Goal: Navigation & Orientation: Find specific page/section

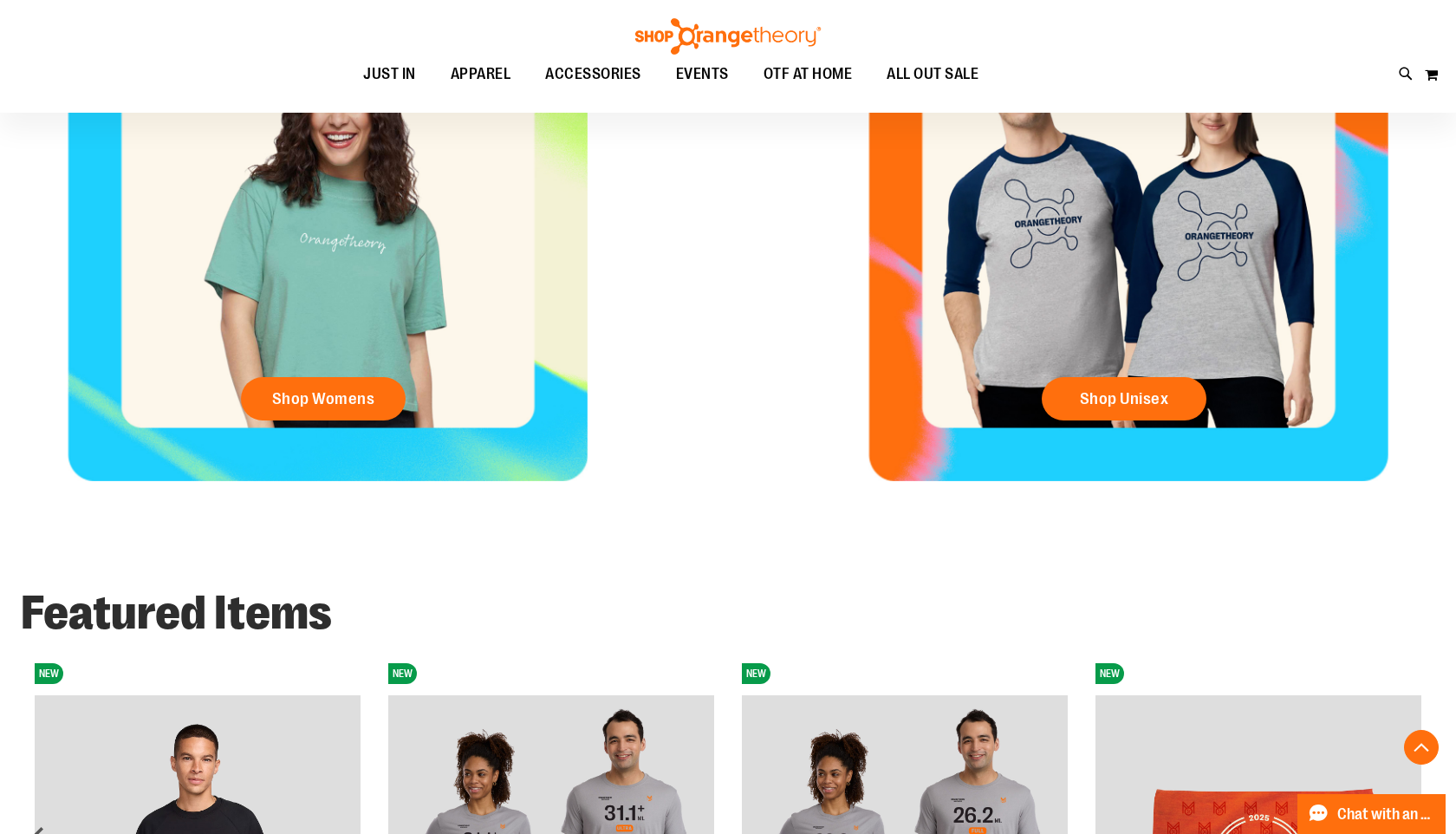
scroll to position [887, 0]
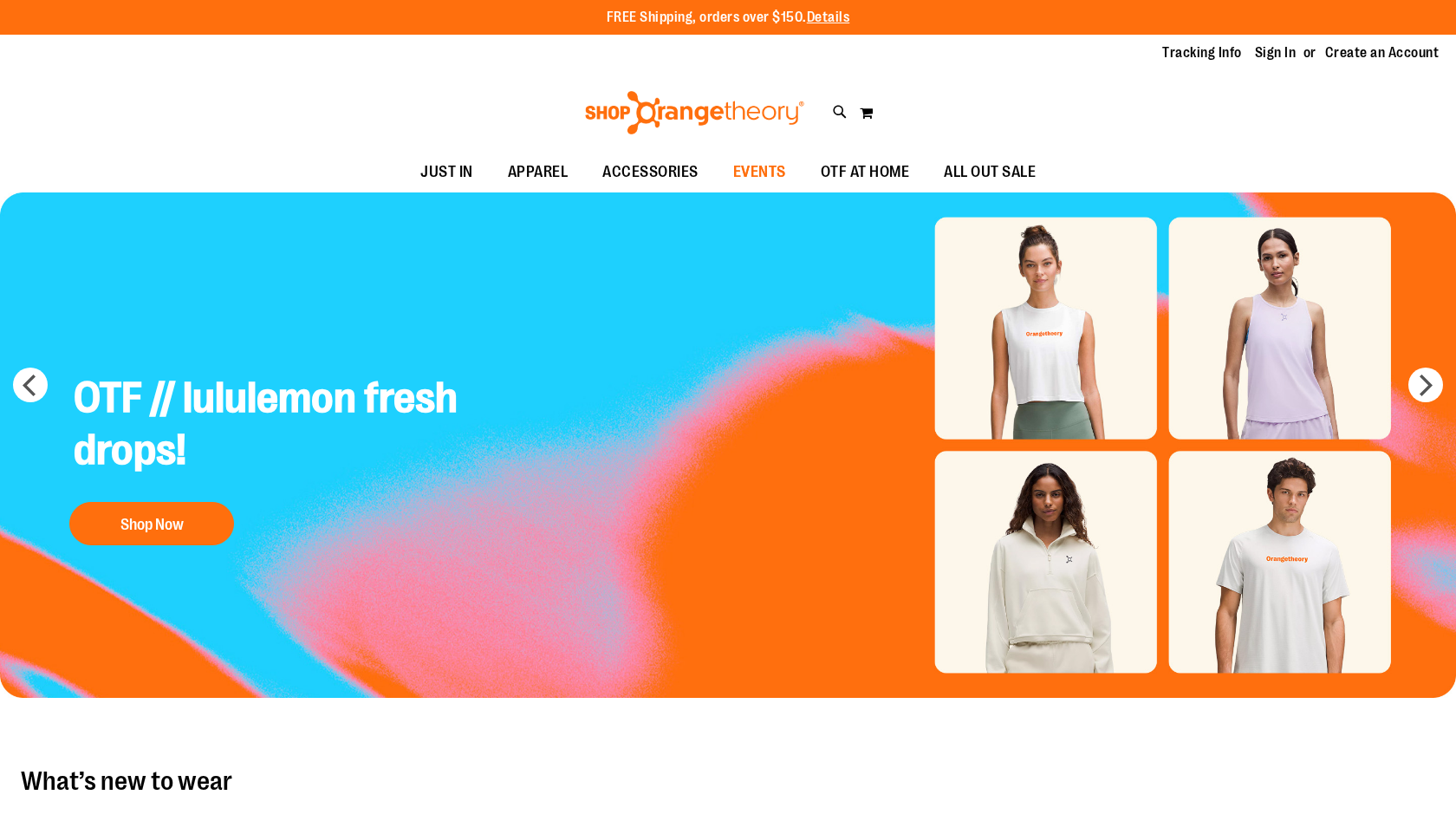
click at [752, 162] on span "EVENTS" at bounding box center [760, 172] width 53 height 39
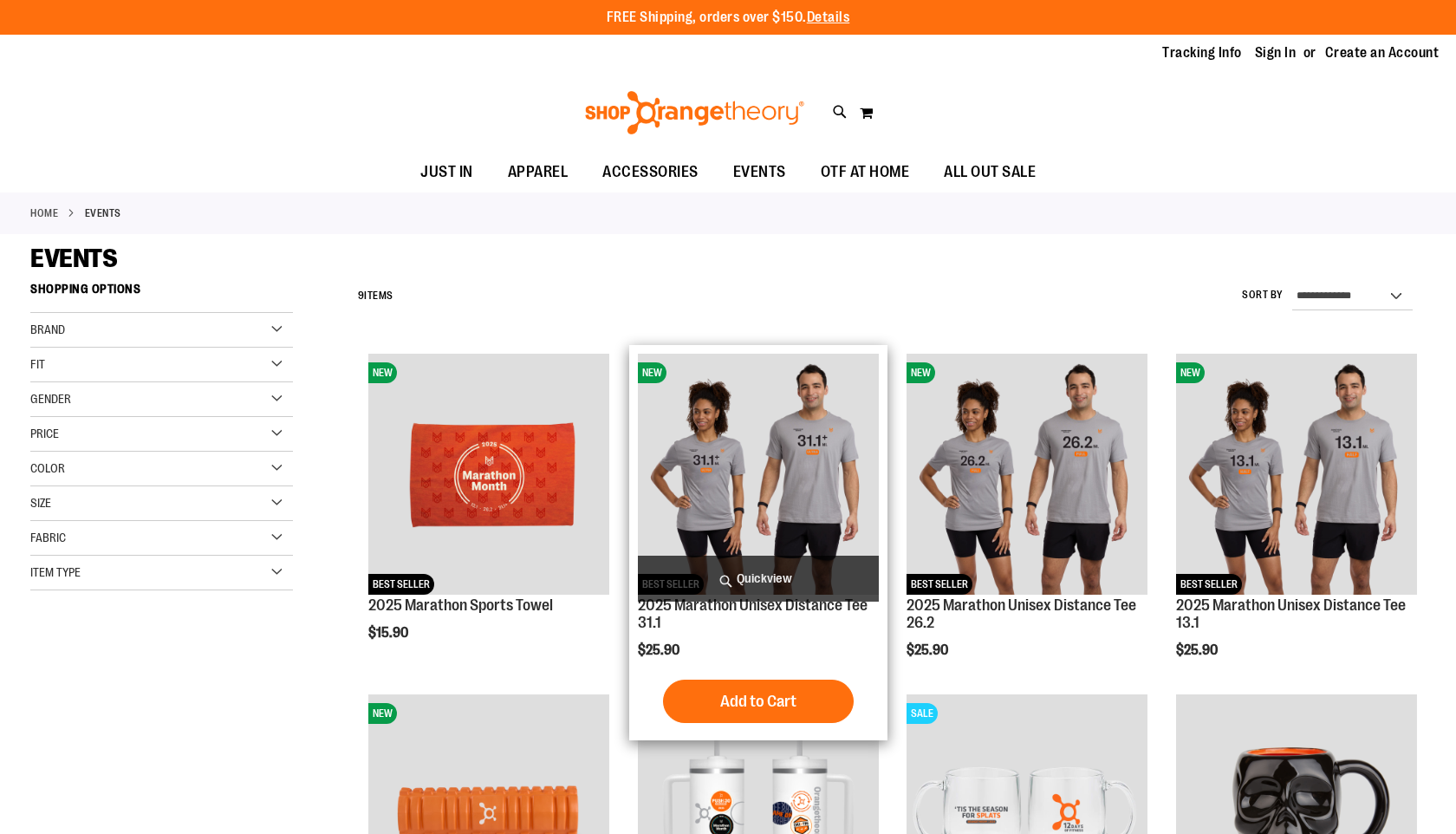
click at [741, 433] on img "product" at bounding box center [758, 473] width 240 height 240
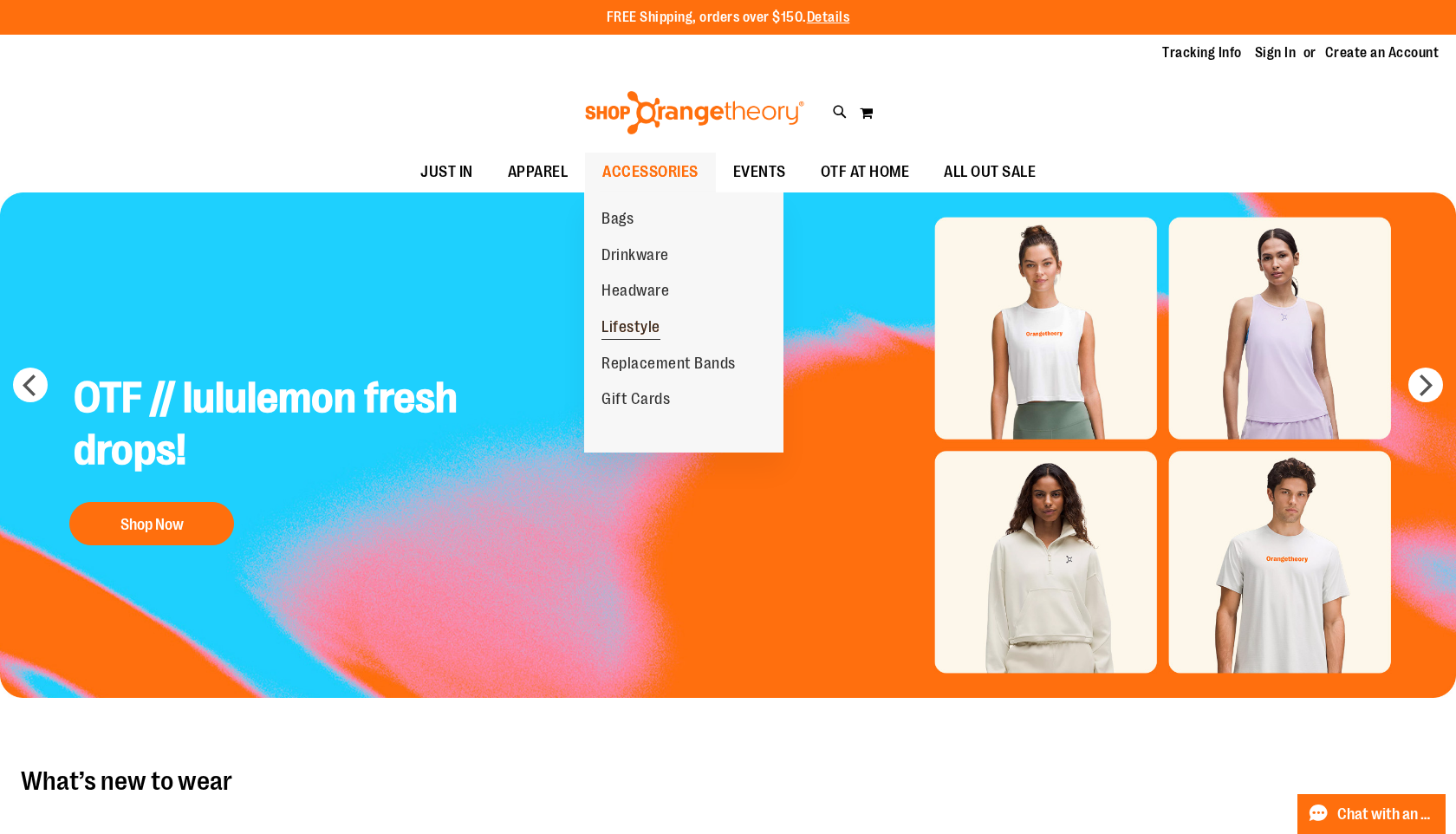
click at [632, 323] on span "Lifestyle" at bounding box center [630, 329] width 59 height 22
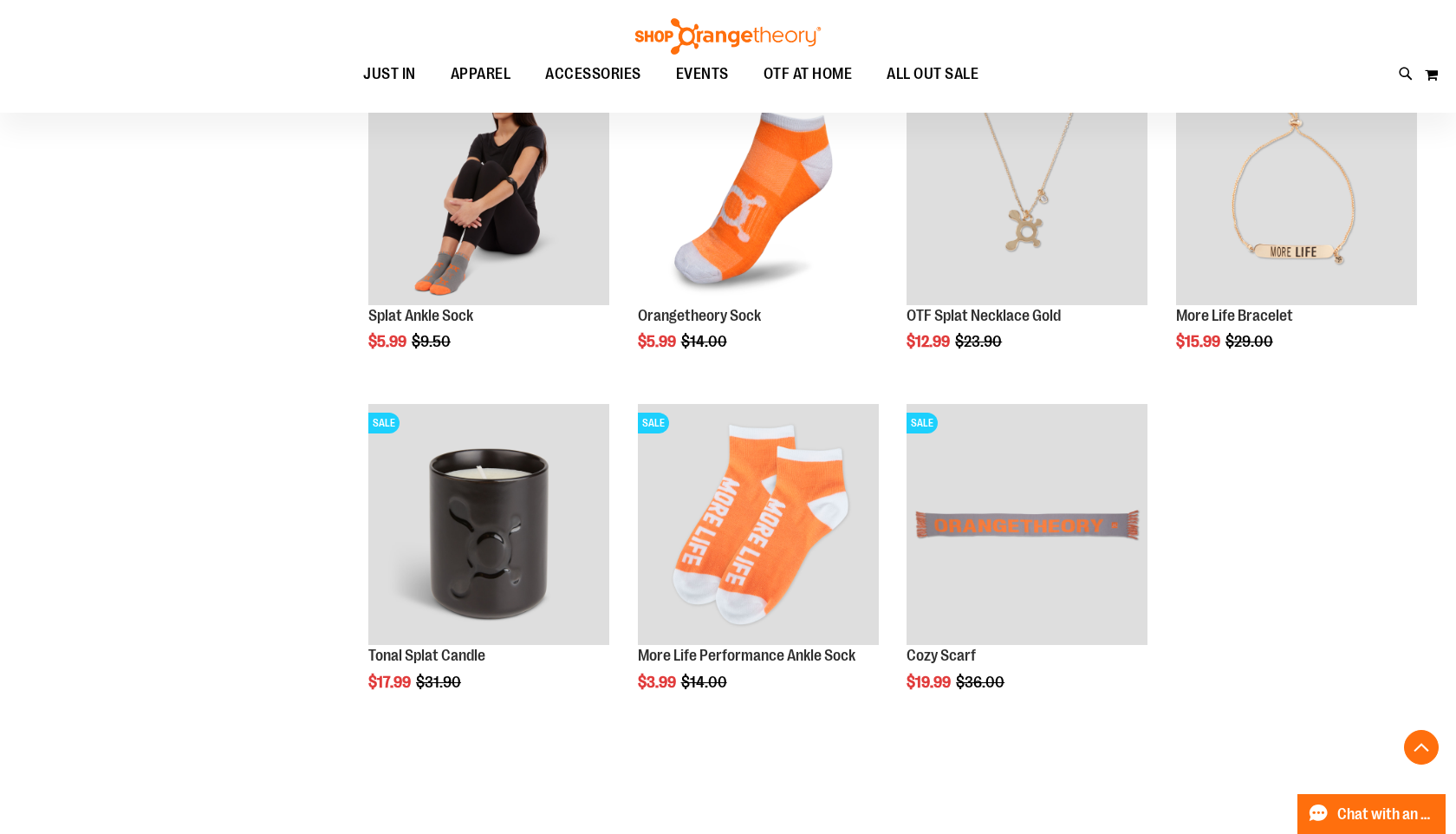
scroll to position [1457, 0]
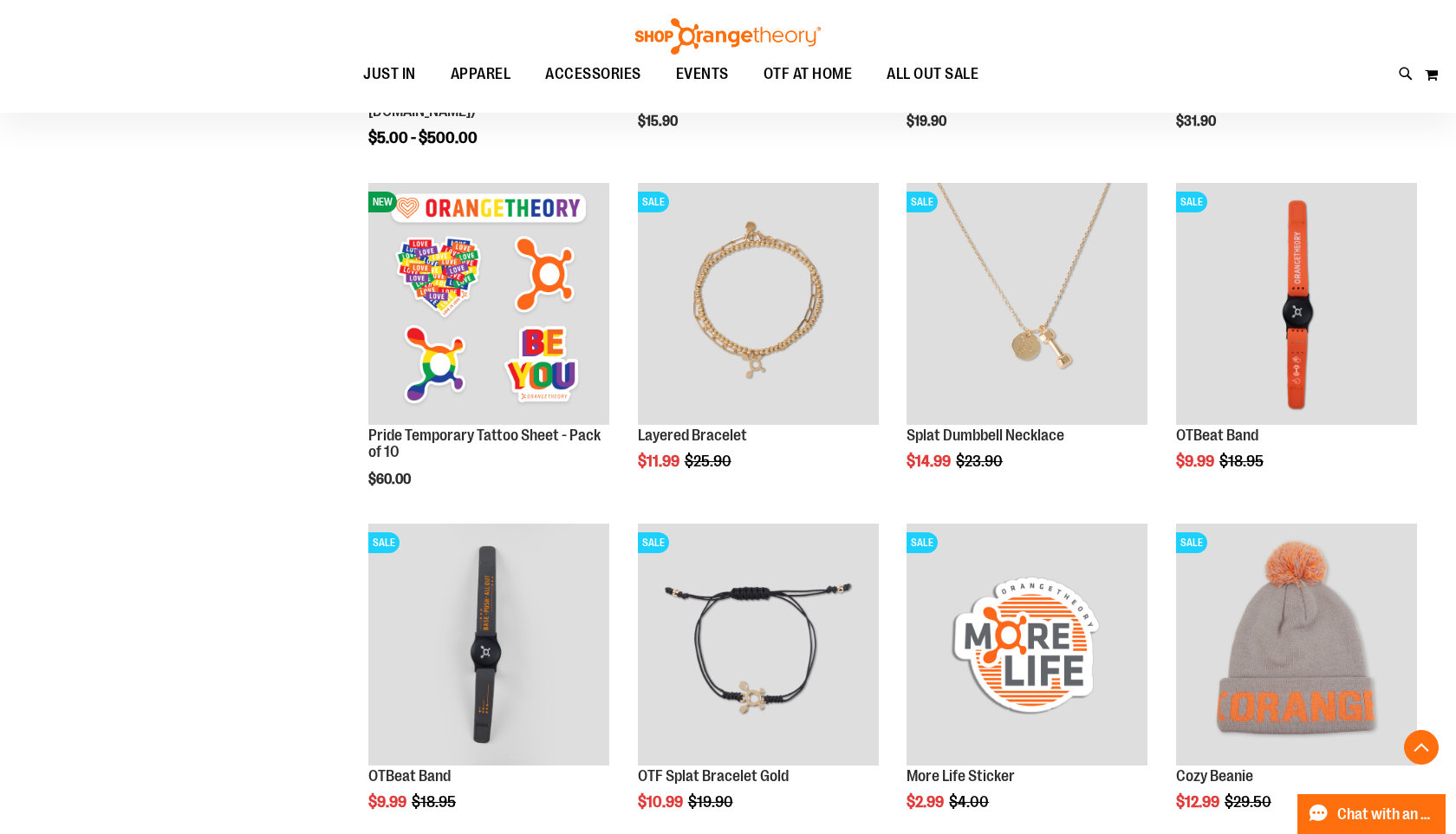
scroll to position [632, 0]
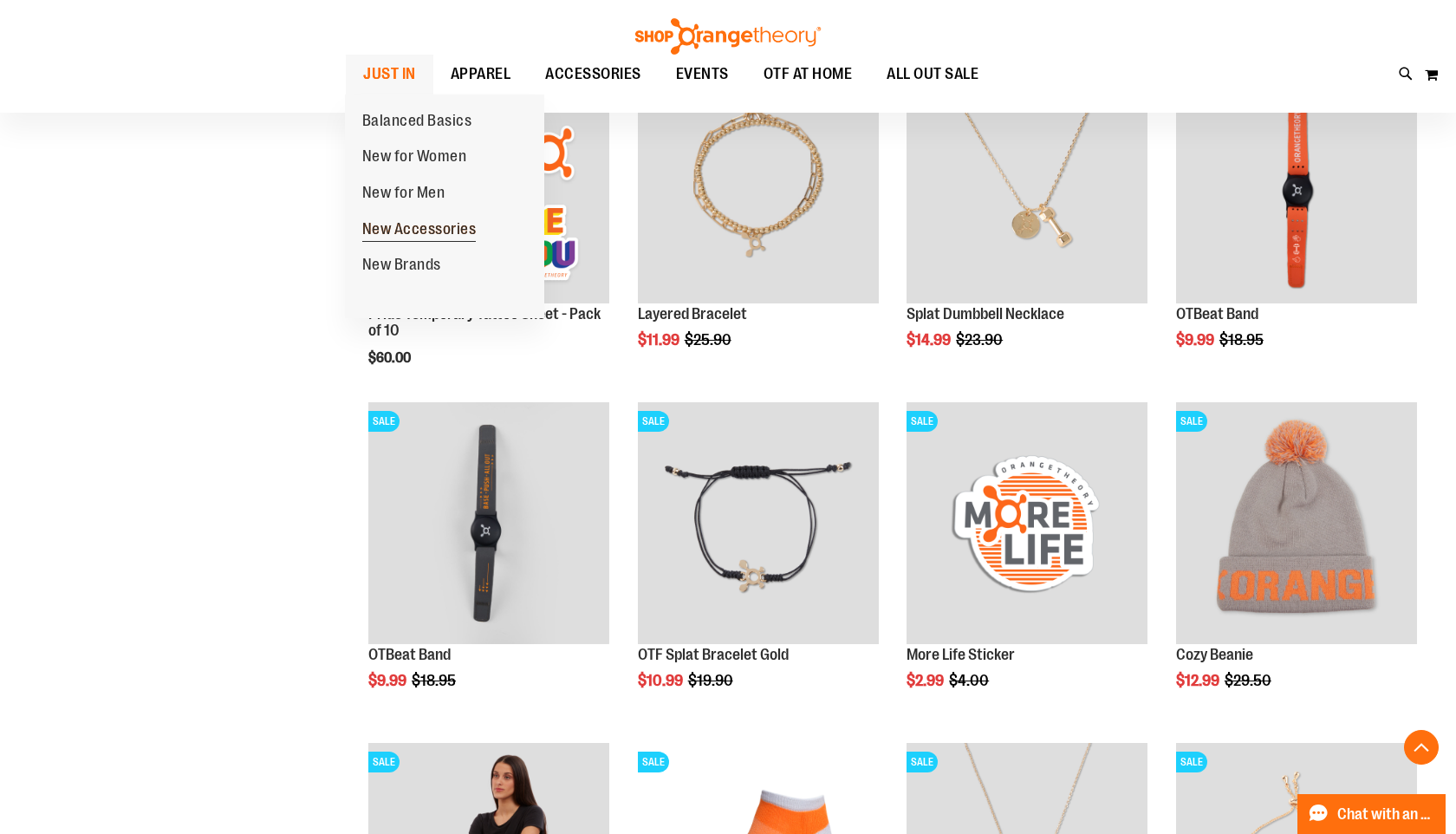
click at [409, 224] on span "New Accessories" at bounding box center [420, 230] width 115 height 22
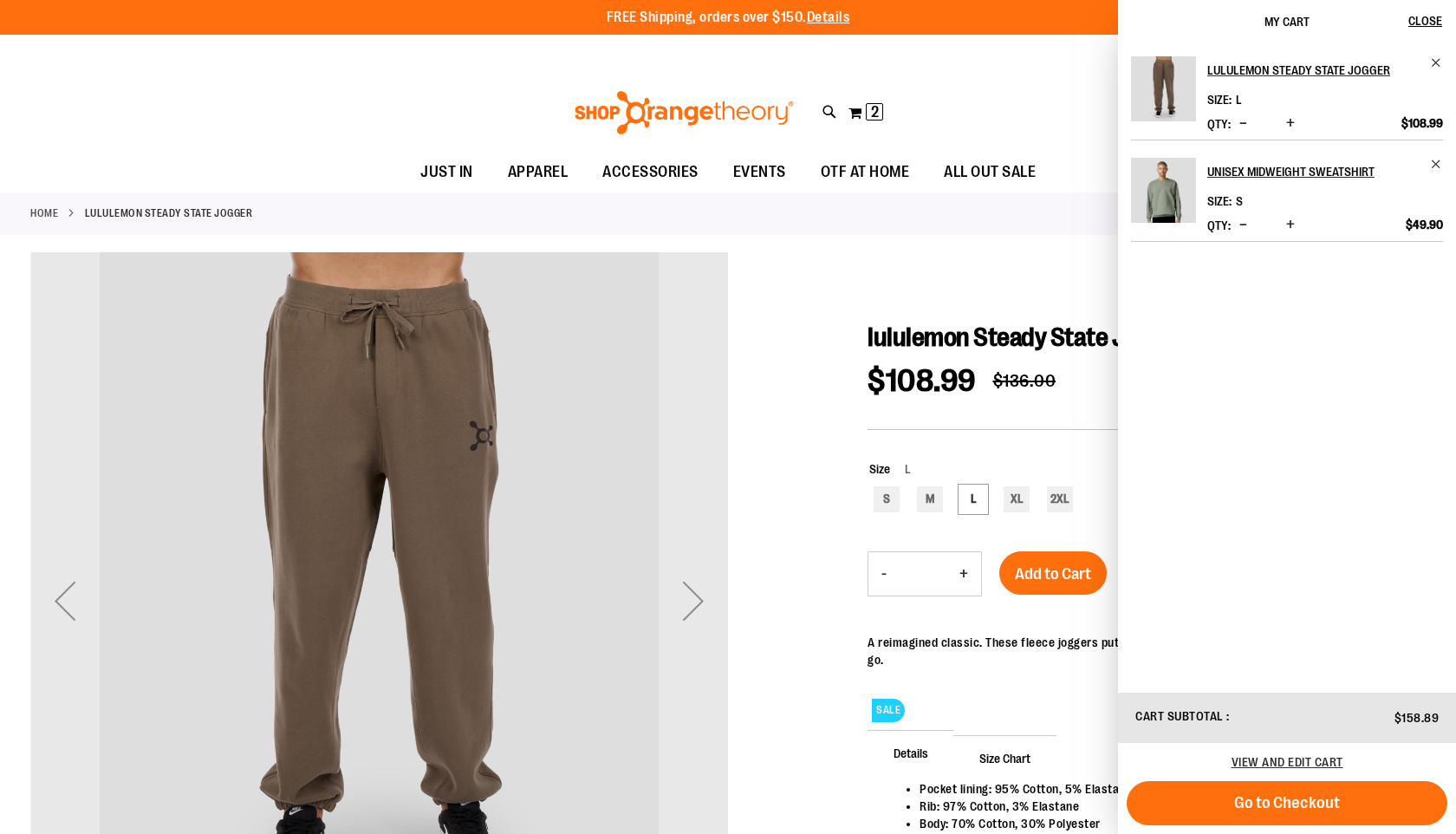
click at [293, 80] on div "Toggle Nav Search Popular Suggestions Advanced Search" at bounding box center [728, 112] width 1456 height 80
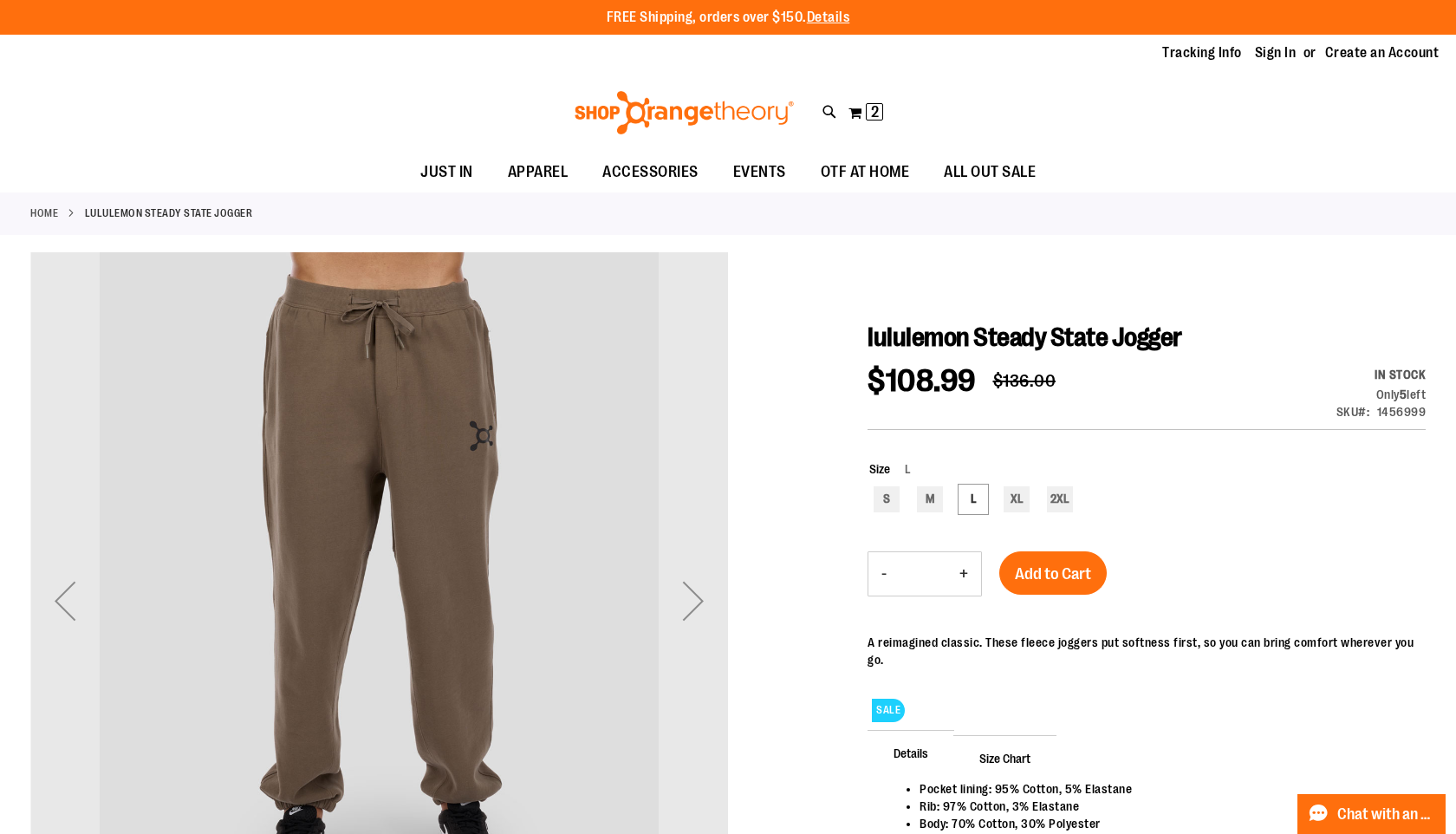
click at [658, 110] on img at bounding box center [684, 113] width 225 height 43
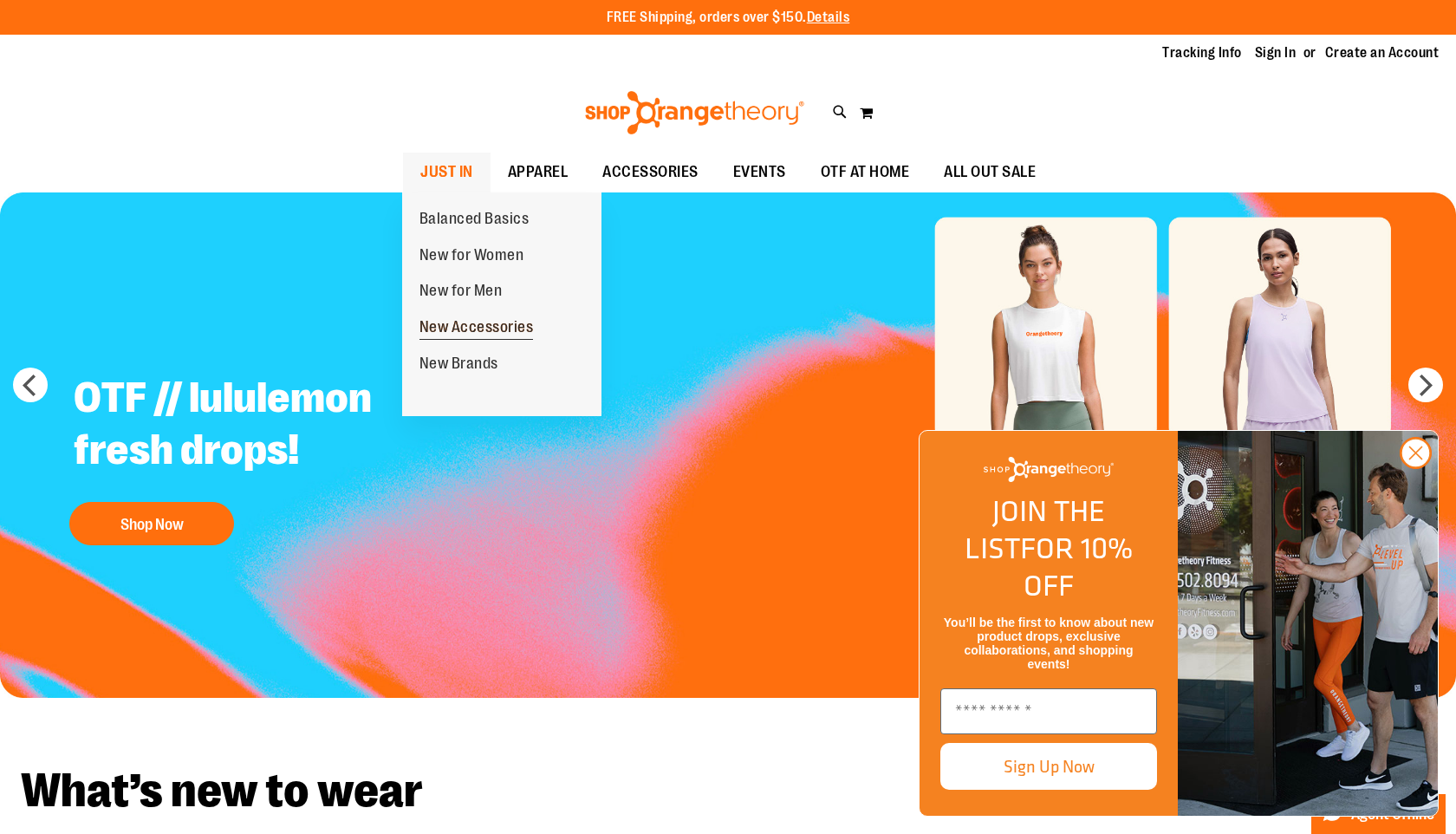
click at [486, 322] on span "New Accessories" at bounding box center [477, 329] width 115 height 22
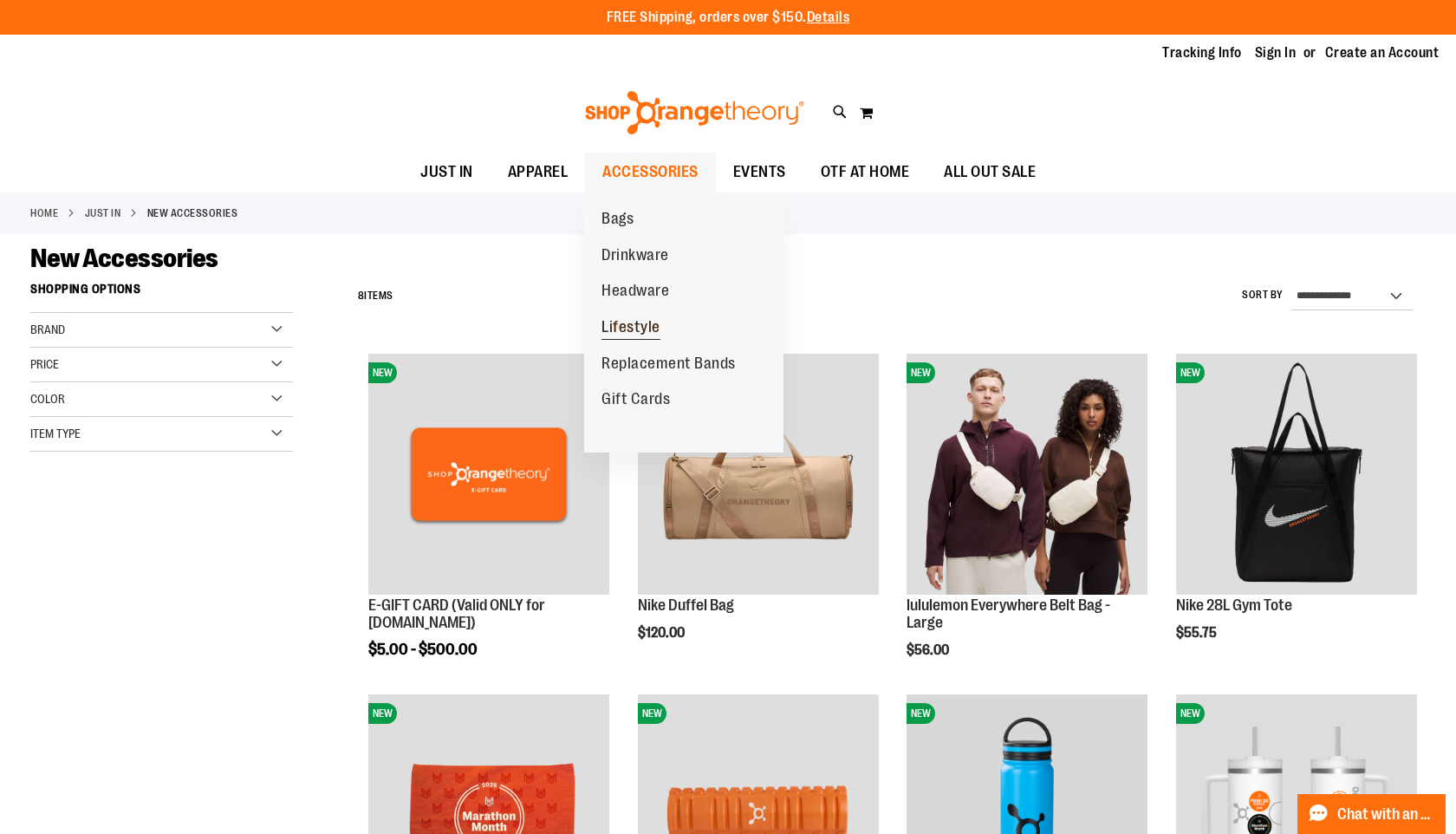
click at [635, 320] on span "Lifestyle" at bounding box center [630, 329] width 59 height 22
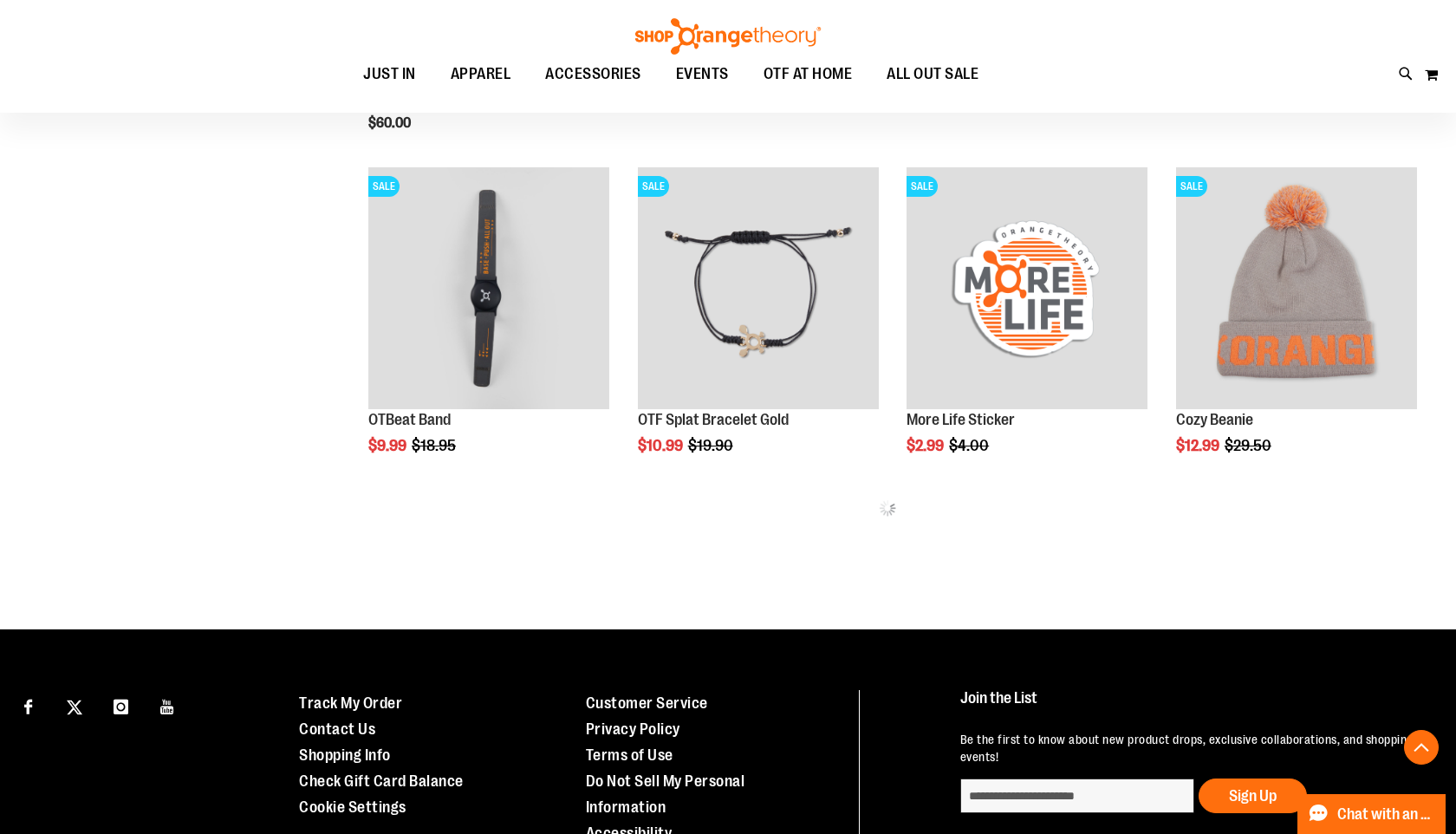
scroll to position [872, 0]
